Goal: Task Accomplishment & Management: Complete application form

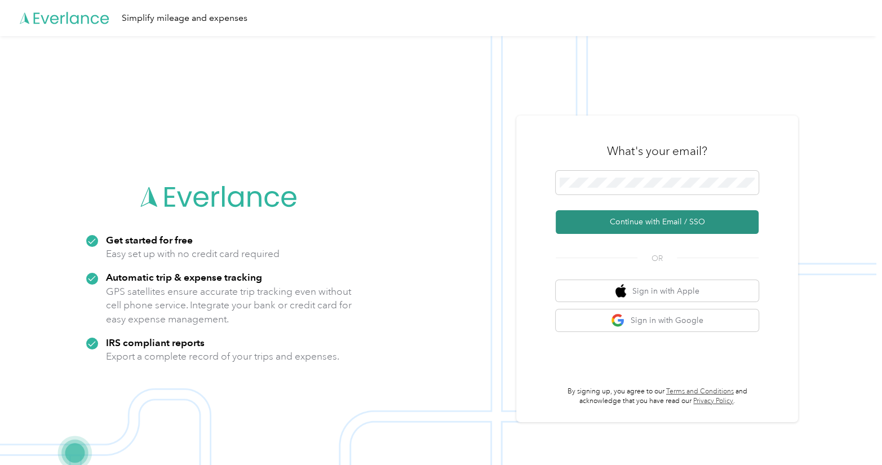
click at [672, 222] on button "Continue with Email / SSO" at bounding box center [657, 222] width 203 height 24
click at [676, 224] on button "Continue with Email / SSO" at bounding box center [657, 222] width 203 height 24
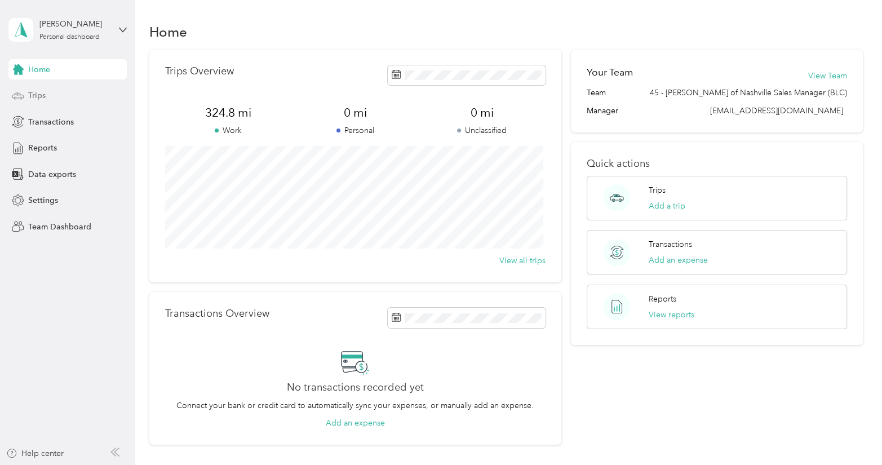
click at [41, 94] on span "Trips" at bounding box center [36, 96] width 17 height 12
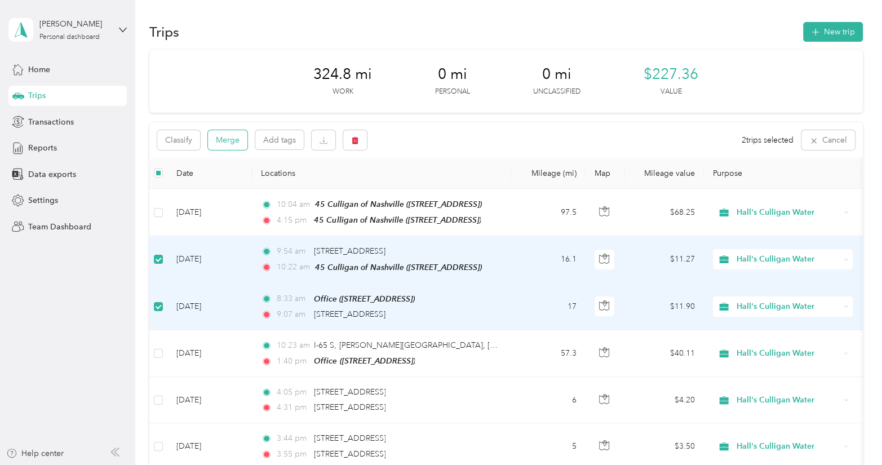
click at [231, 140] on button "Merge" at bounding box center [227, 140] width 39 height 20
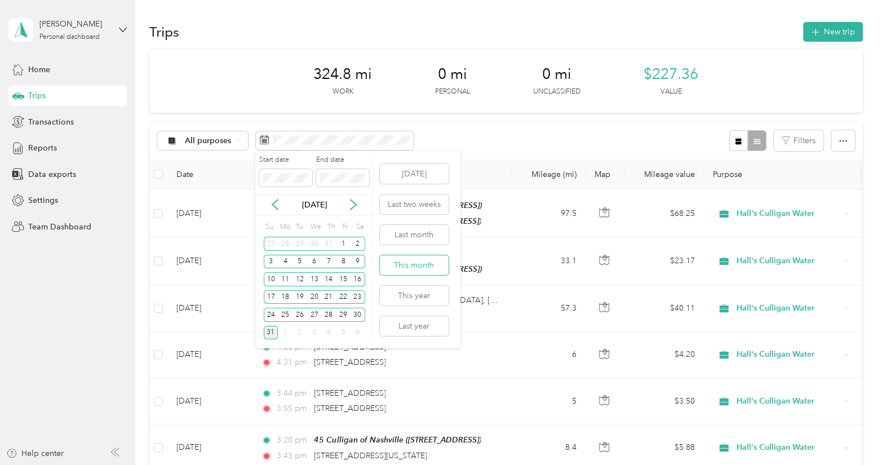
click at [420, 271] on button "This month" at bounding box center [414, 265] width 69 height 20
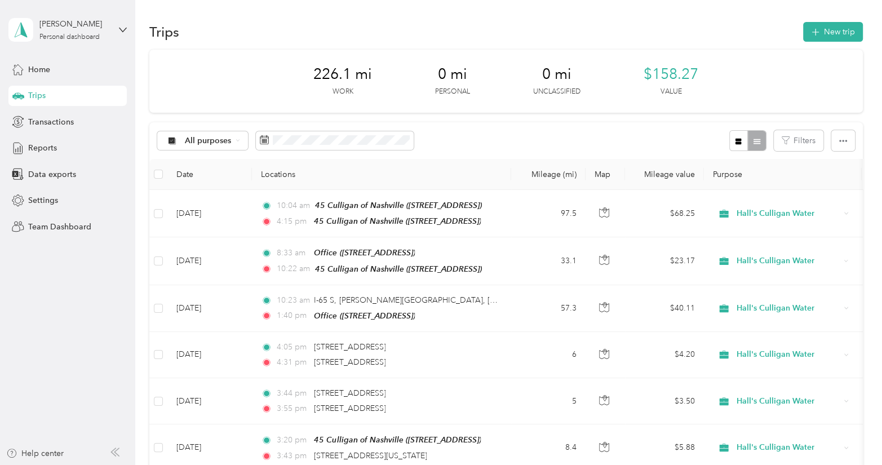
click at [499, 90] on div "226.1 mi Work 0 mi Personal 0 mi Unclassified $158.27 Value" at bounding box center [506, 81] width 714 height 63
click at [53, 149] on span "Reports" at bounding box center [42, 148] width 29 height 12
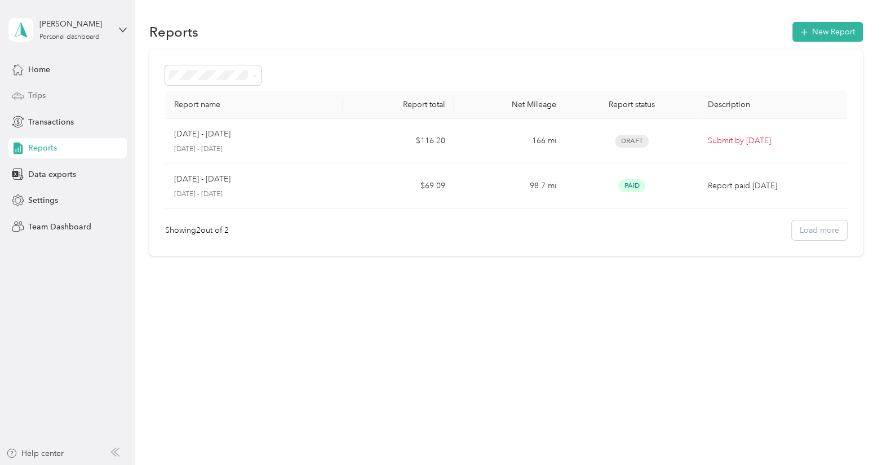
click at [56, 95] on div "Trips" at bounding box center [67, 96] width 118 height 20
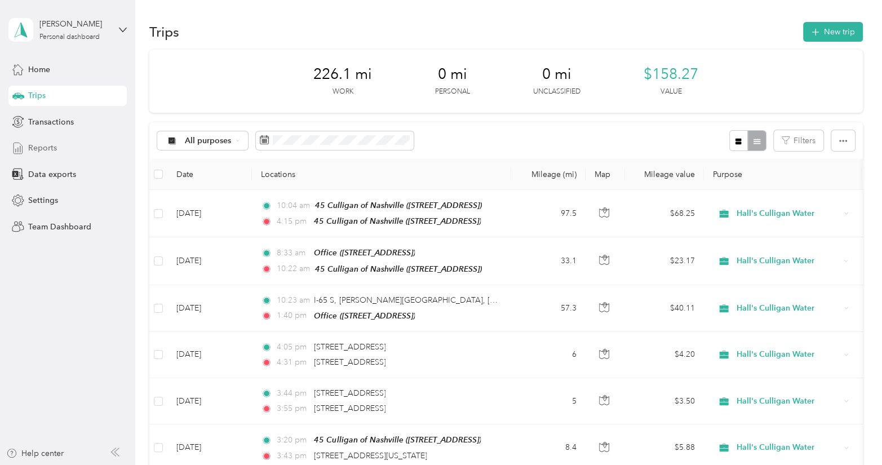
click at [39, 145] on span "Reports" at bounding box center [42, 148] width 29 height 12
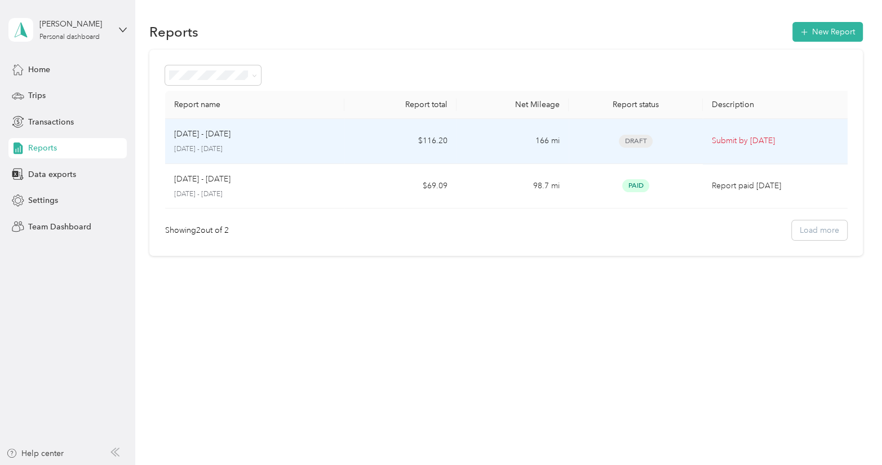
click at [637, 141] on span "Draft" at bounding box center [636, 141] width 34 height 13
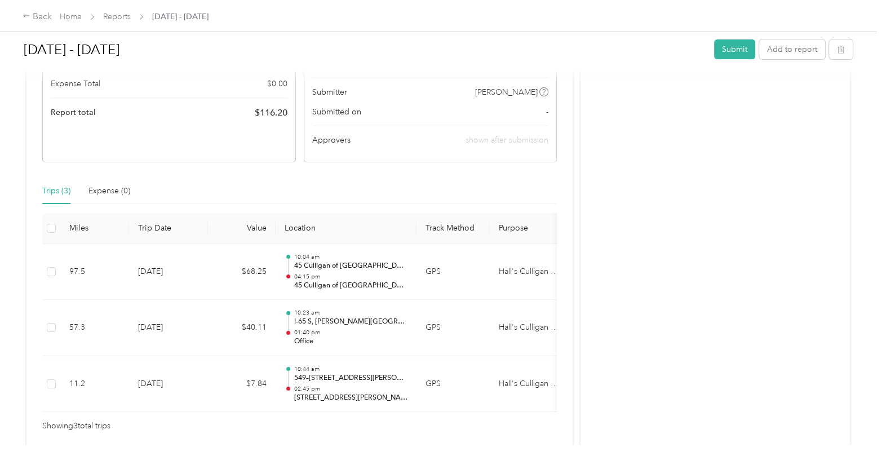
scroll to position [242, 0]
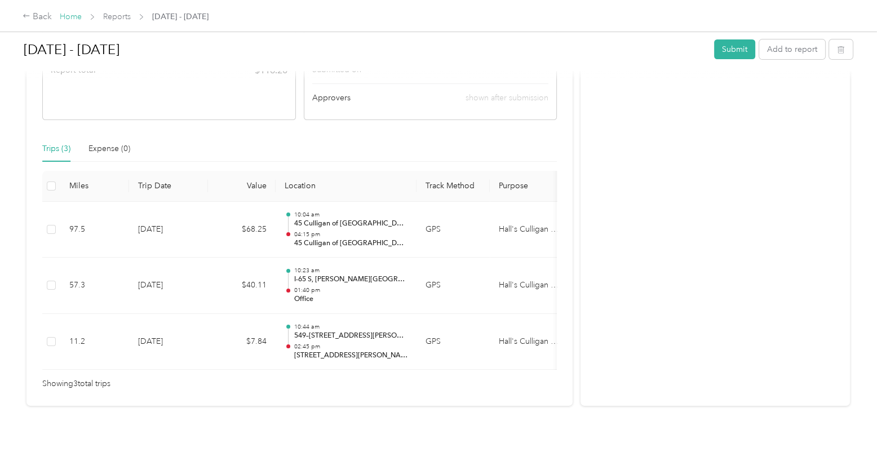
click at [77, 16] on link "Home" at bounding box center [71, 17] width 22 height 10
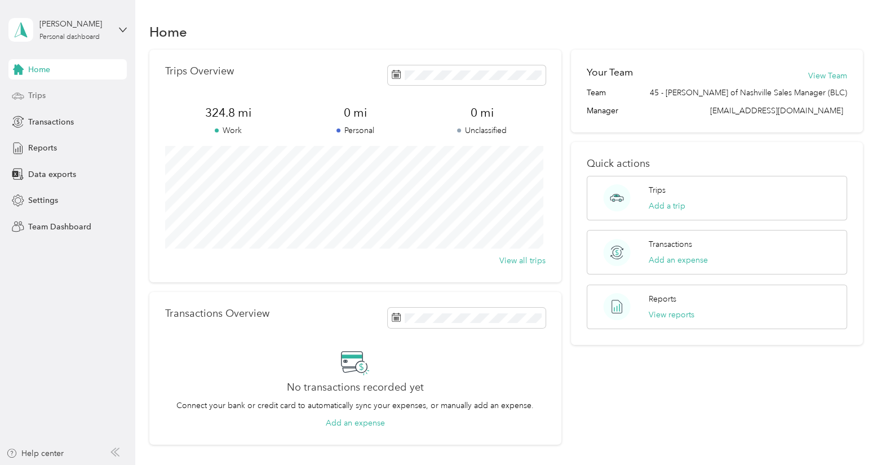
click at [37, 98] on span "Trips" at bounding box center [36, 96] width 17 height 12
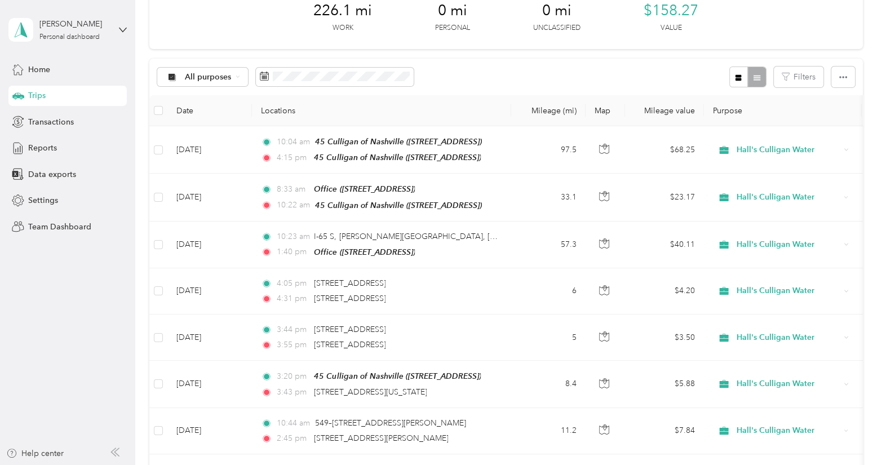
scroll to position [50, 0]
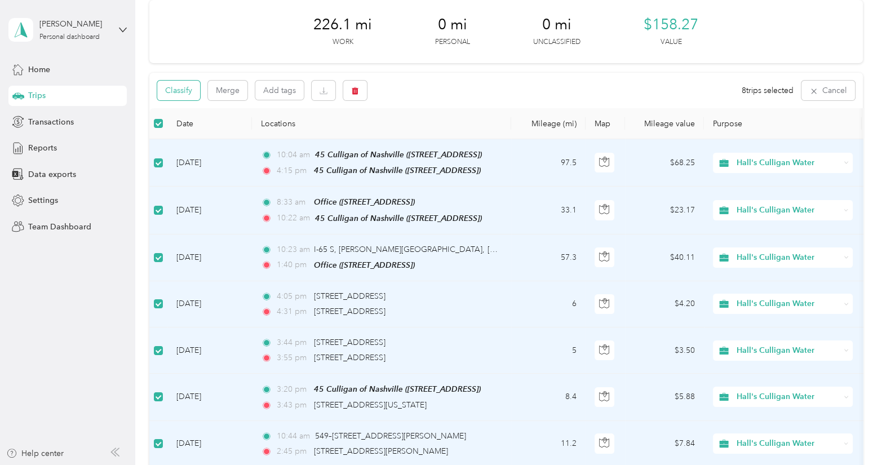
click at [185, 94] on button "Classify" at bounding box center [178, 91] width 43 height 20
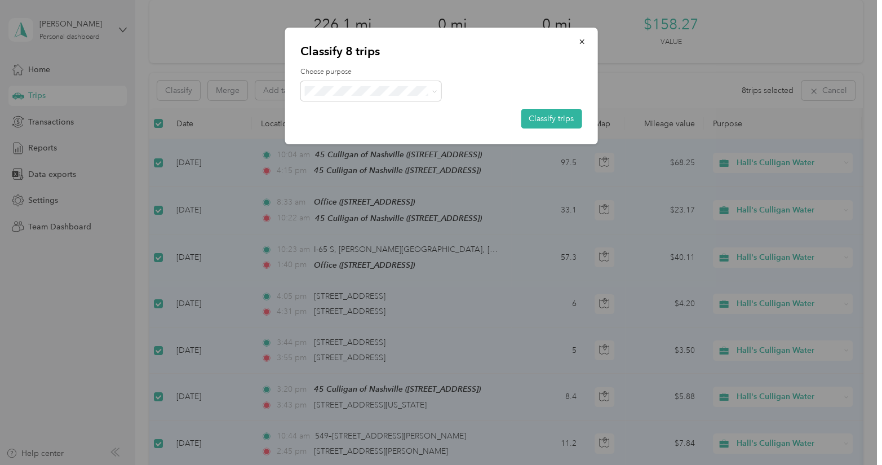
click at [374, 110] on span "Hall's Culligan Water" at bounding box center [380, 109] width 105 height 12
click at [539, 119] on button "Classify trips" at bounding box center [551, 119] width 61 height 20
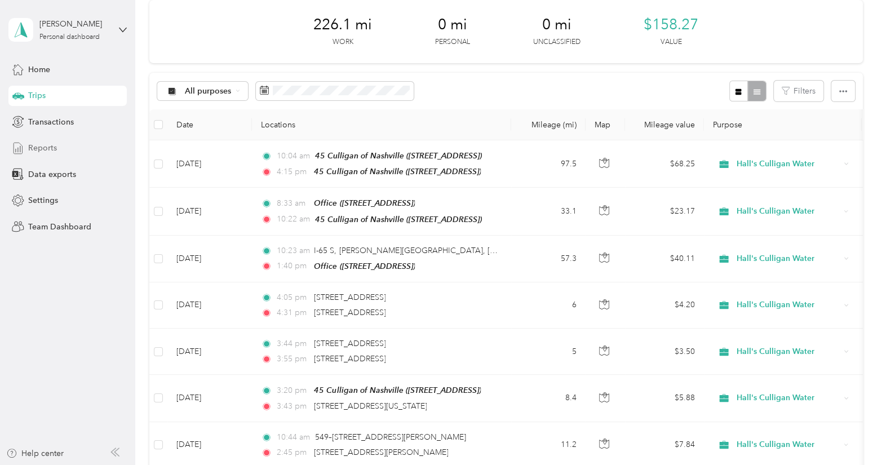
click at [35, 149] on span "Reports" at bounding box center [42, 148] width 29 height 12
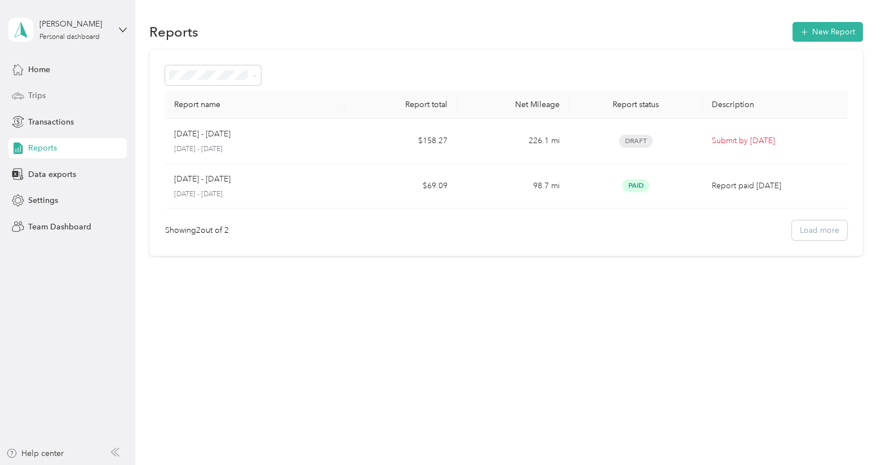
click at [36, 92] on span "Trips" at bounding box center [36, 96] width 17 height 12
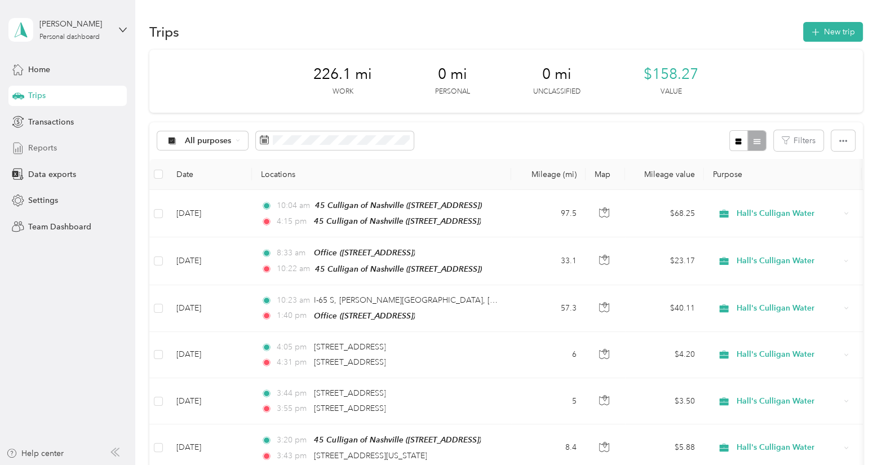
click at [48, 147] on span "Reports" at bounding box center [42, 148] width 29 height 12
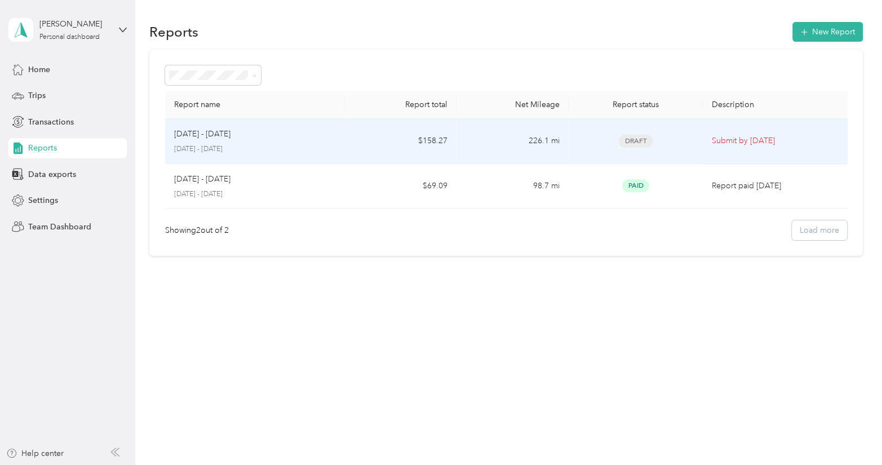
click at [639, 140] on span "Draft" at bounding box center [636, 141] width 34 height 13
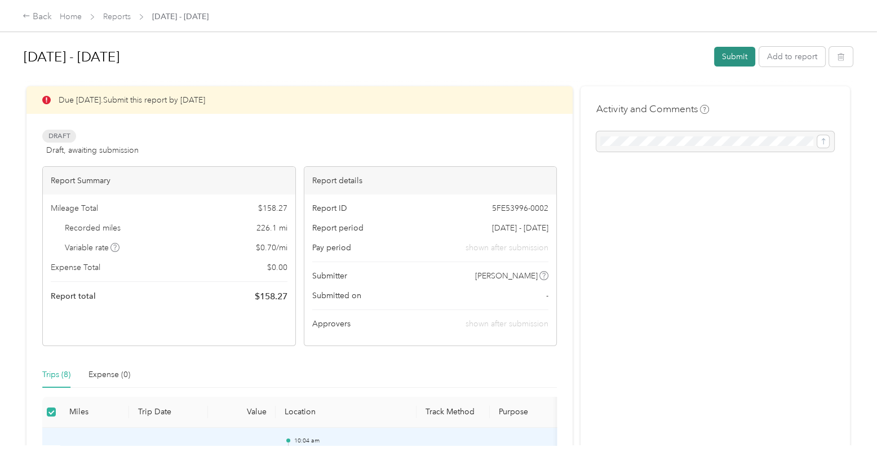
click at [718, 53] on button "Submit" at bounding box center [734, 57] width 41 height 20
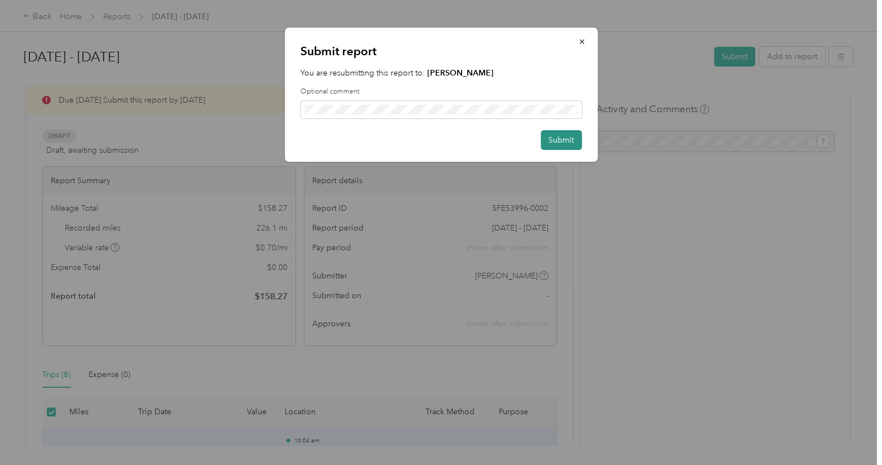
click at [545, 140] on button "Submit" at bounding box center [560, 140] width 41 height 20
